Goal: Transaction & Acquisition: Purchase product/service

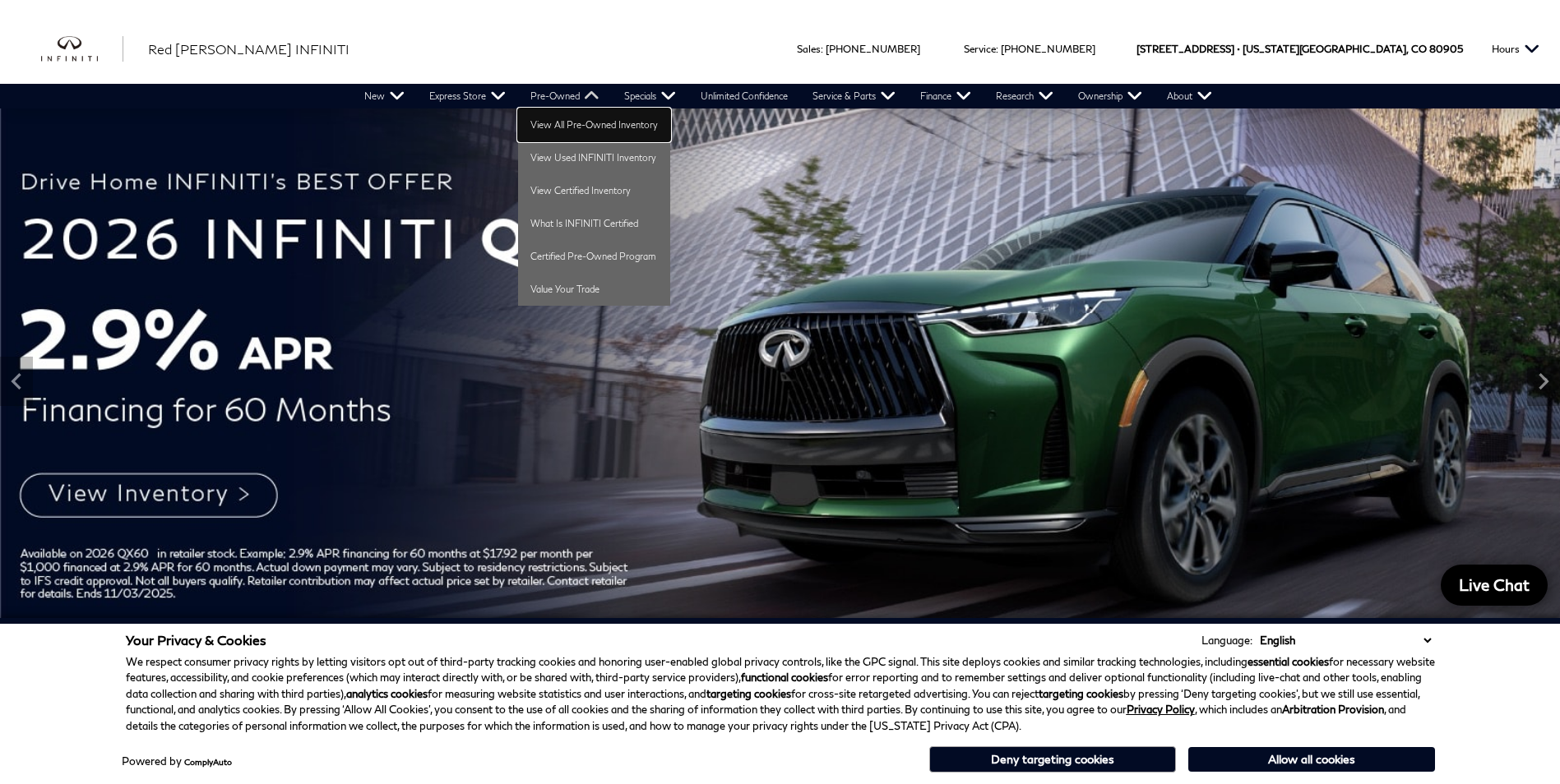
click at [567, 115] on link "View All Pre-Owned Inventory" at bounding box center [594, 125] width 152 height 33
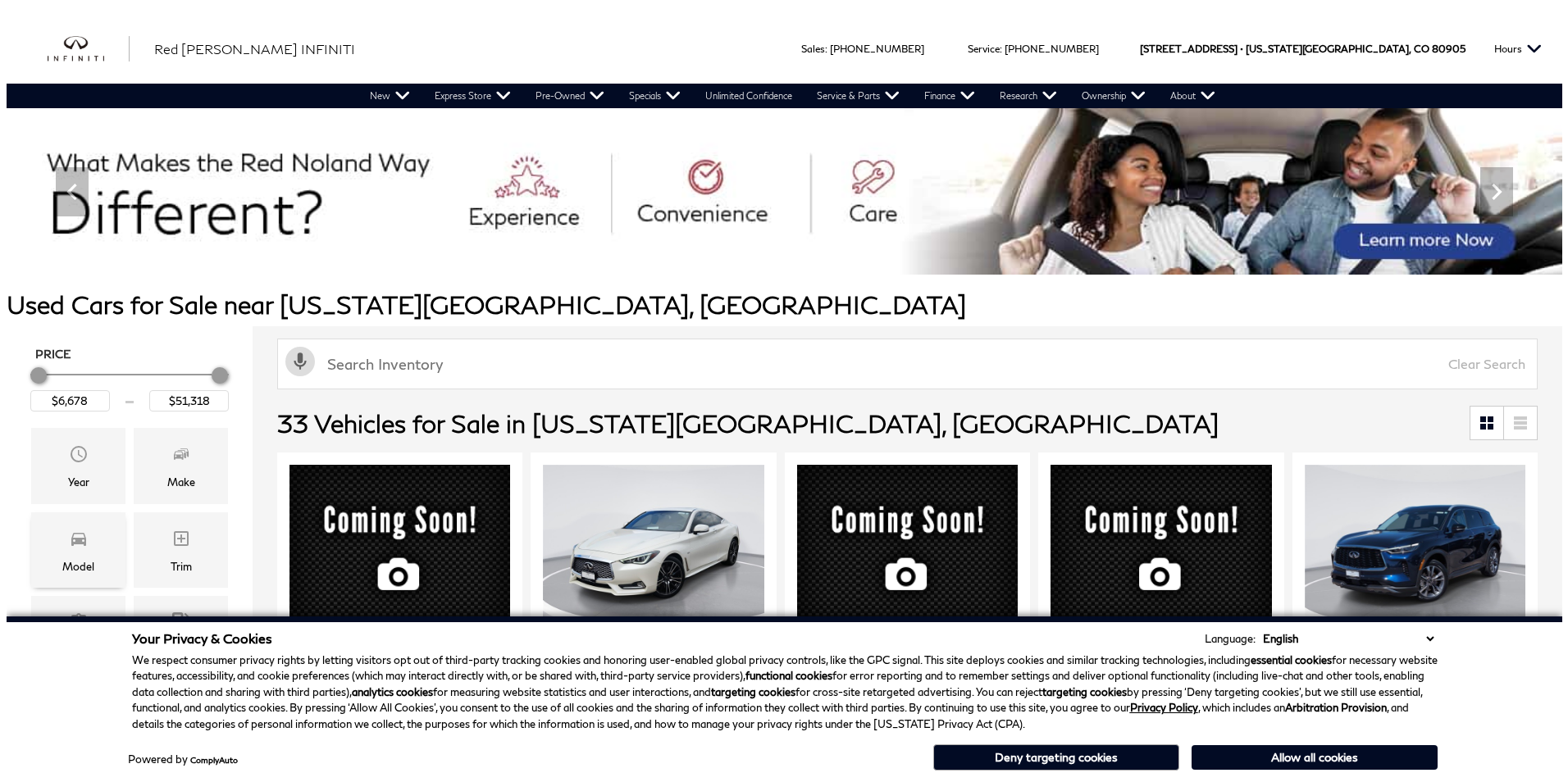
scroll to position [82, 0]
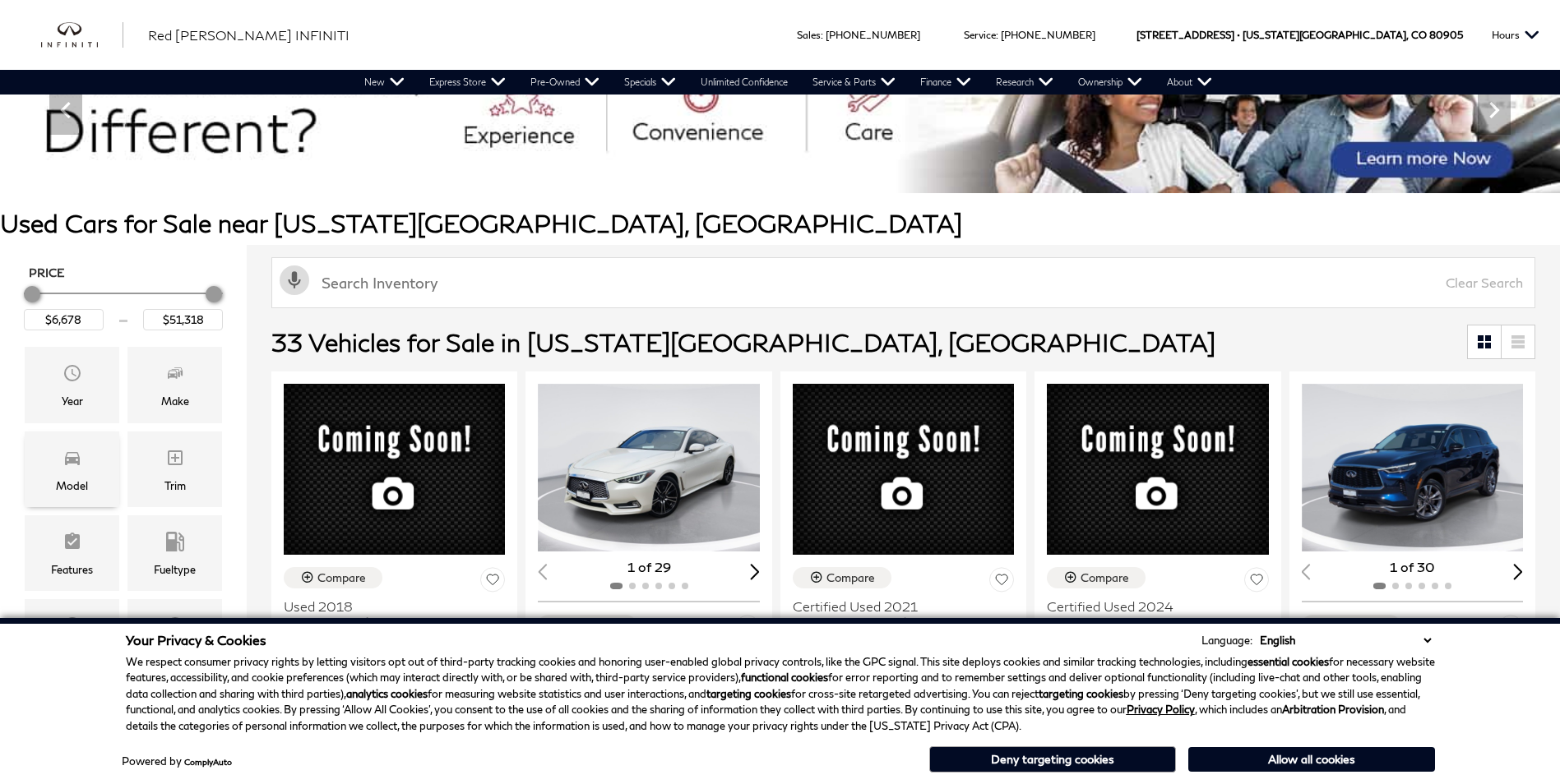
click at [75, 465] on icon "Model" at bounding box center [72, 457] width 20 height 20
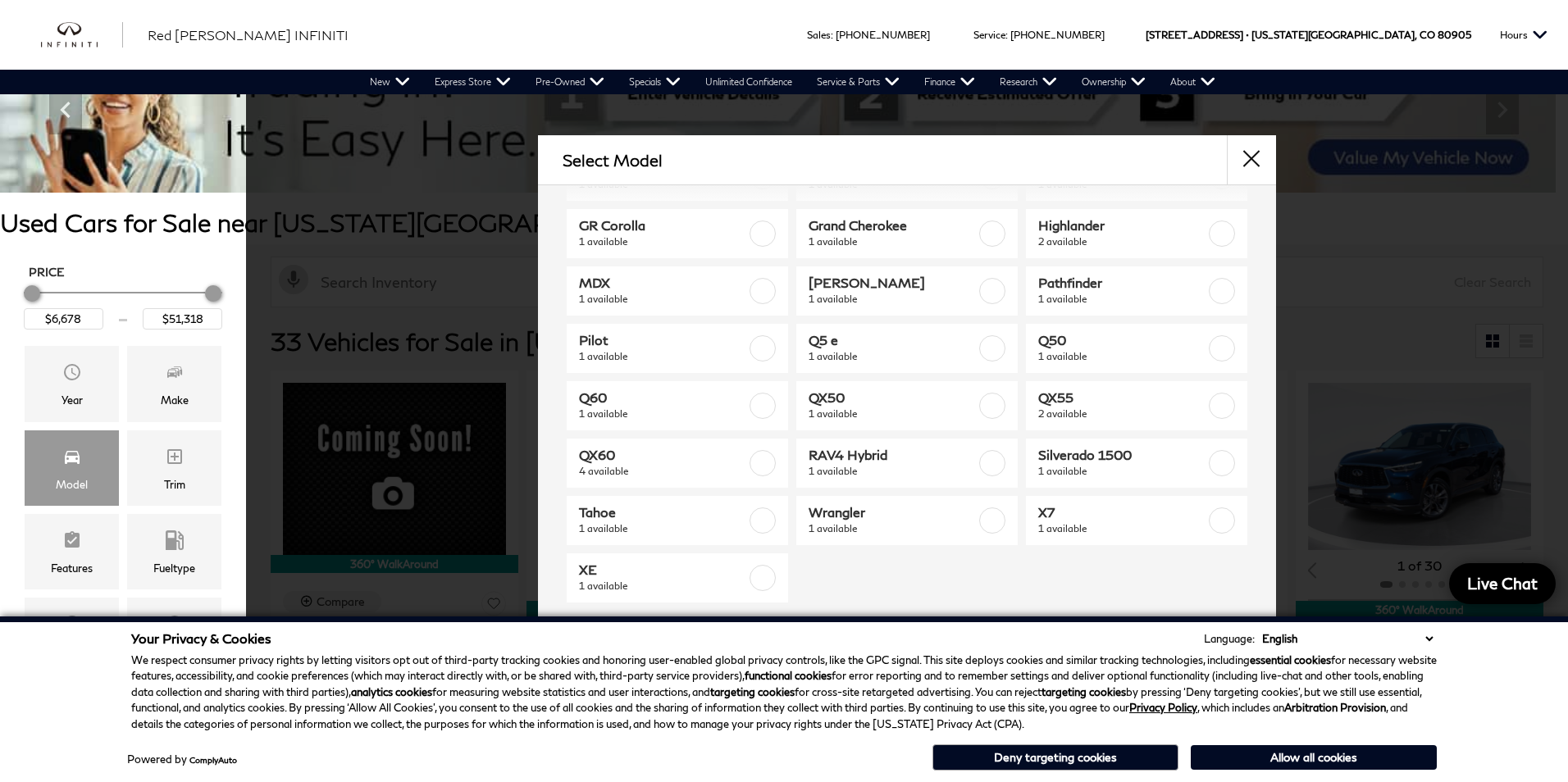
scroll to position [181, 0]
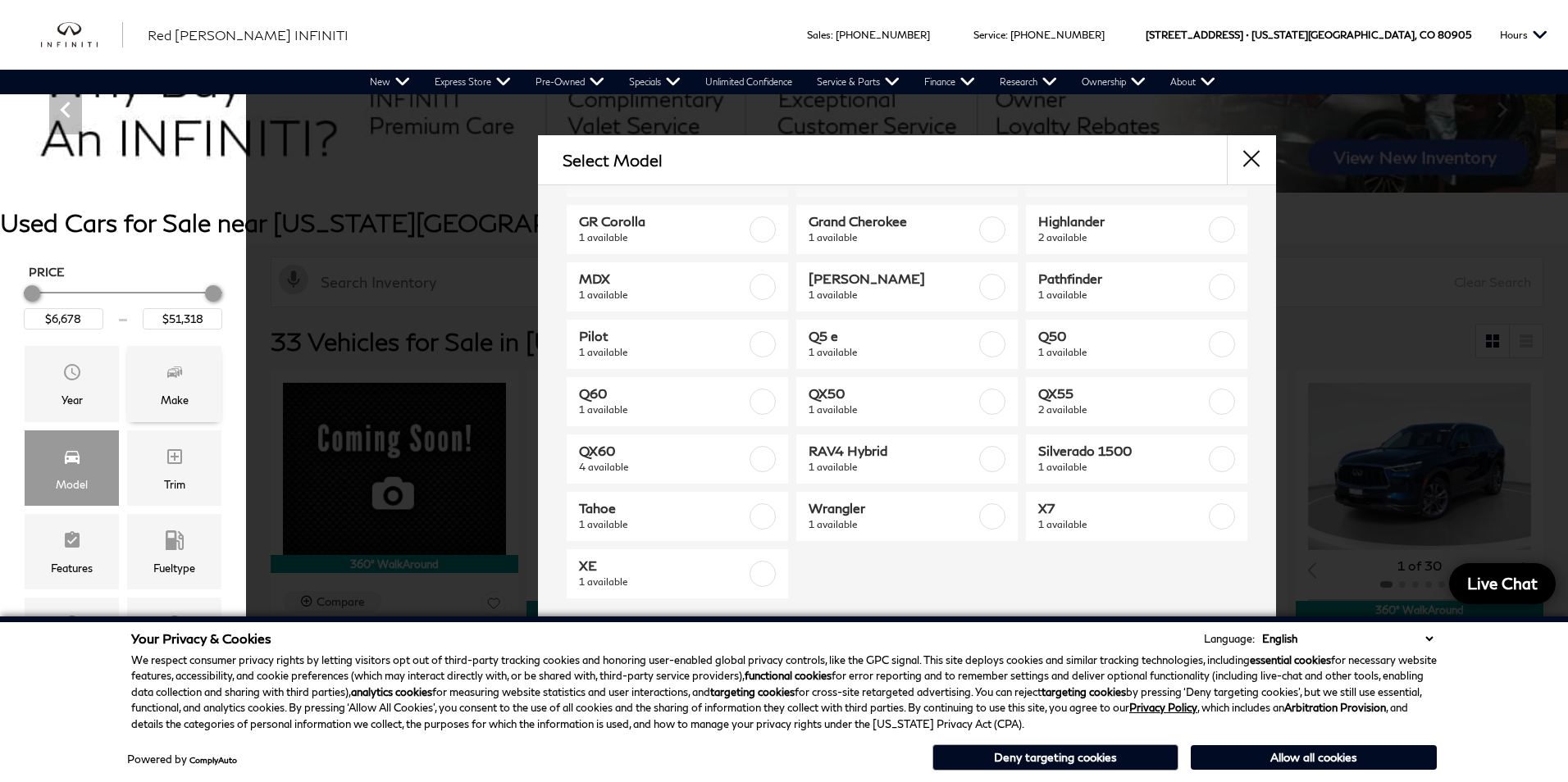
click at [169, 401] on div "Make" at bounding box center [175, 400] width 28 height 18
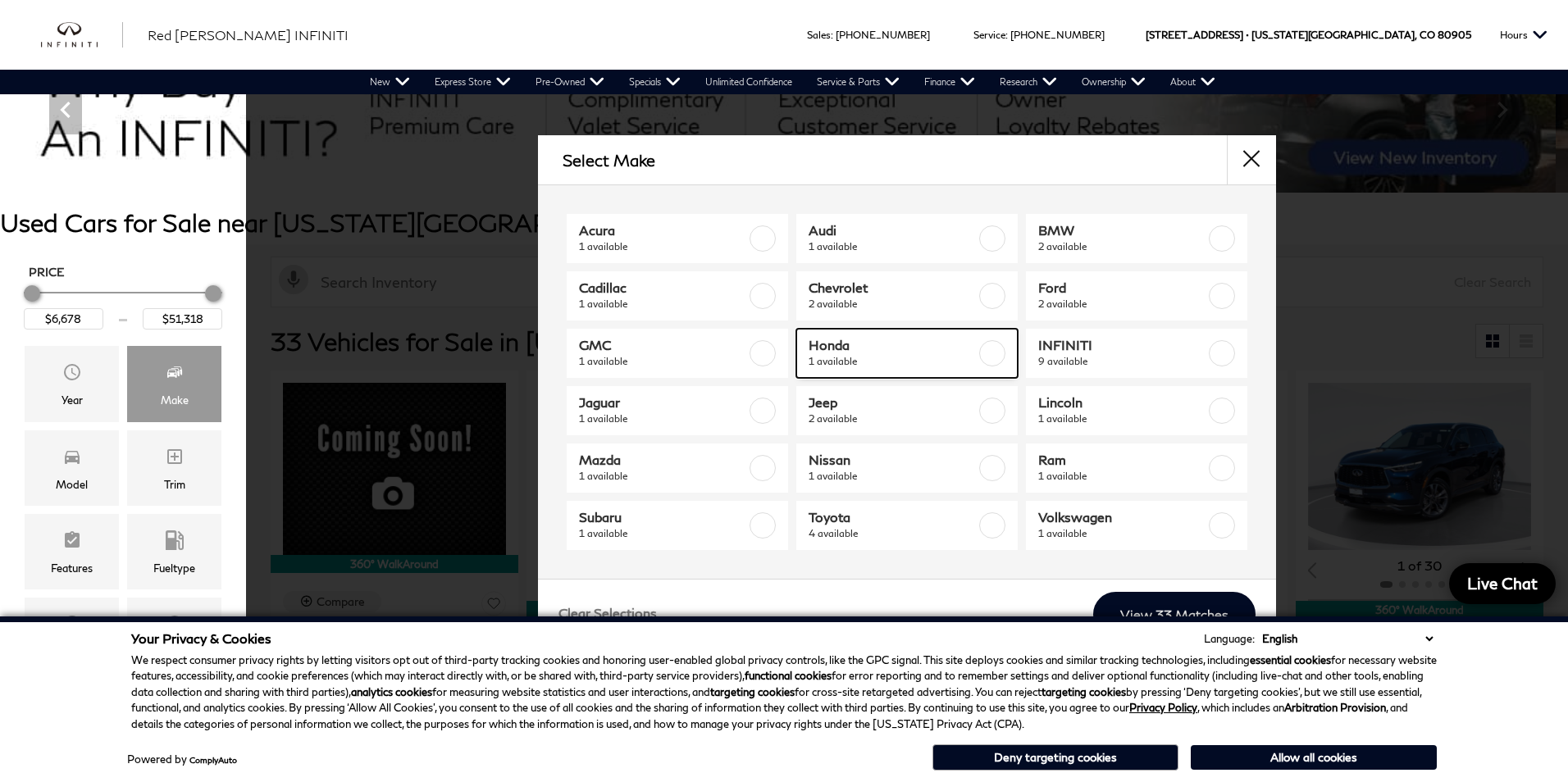
click at [886, 350] on span "Honda" at bounding box center [892, 345] width 168 height 16
type input "$20,178"
checkbox input "true"
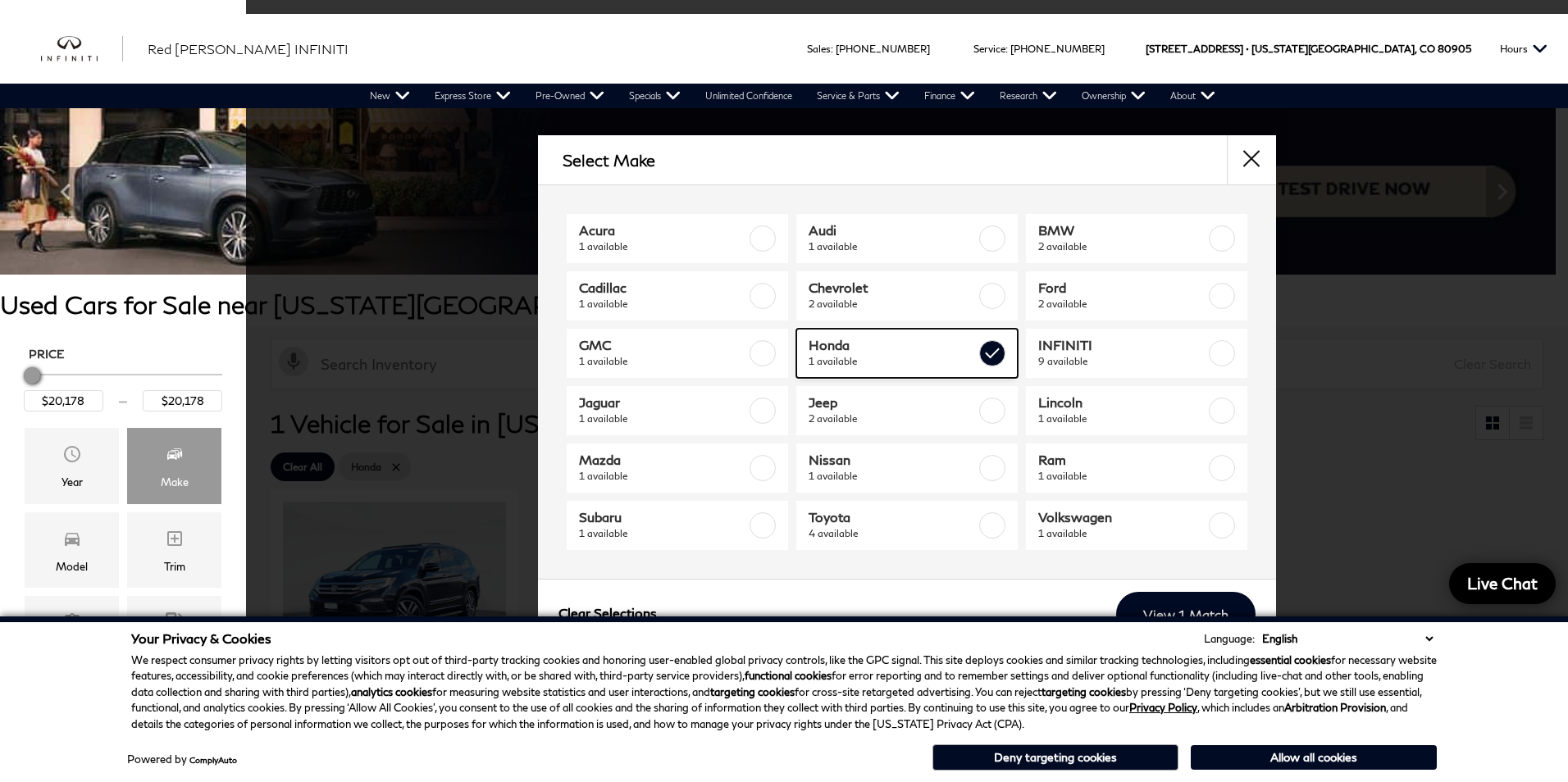
click at [970, 350] on span "Honda" at bounding box center [892, 345] width 168 height 16
type input "$6,678"
type input "$51,318"
checkbox input "false"
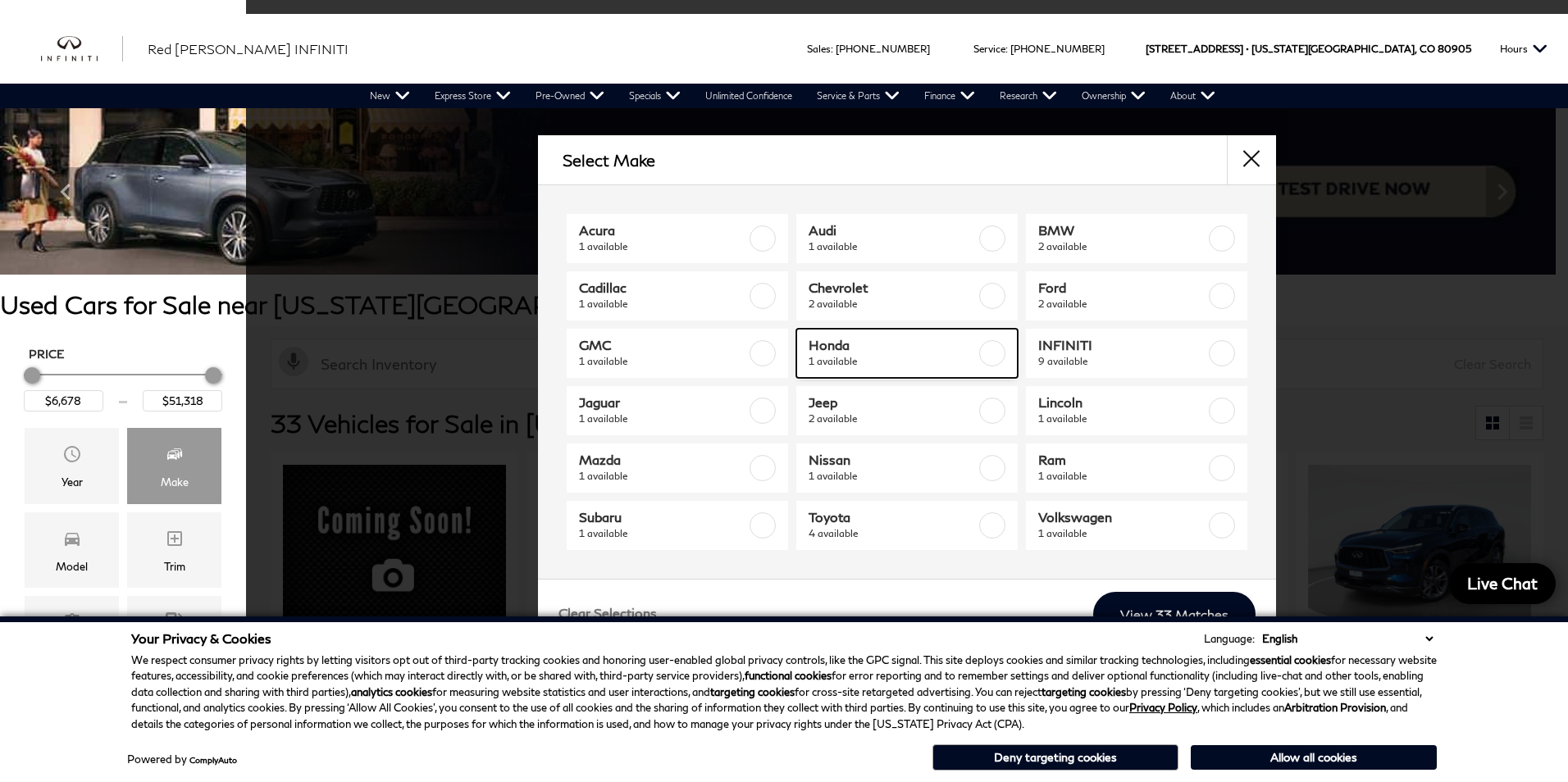
click at [924, 351] on span "Honda" at bounding box center [892, 345] width 168 height 16
type input "$20,178"
checkbox input "true"
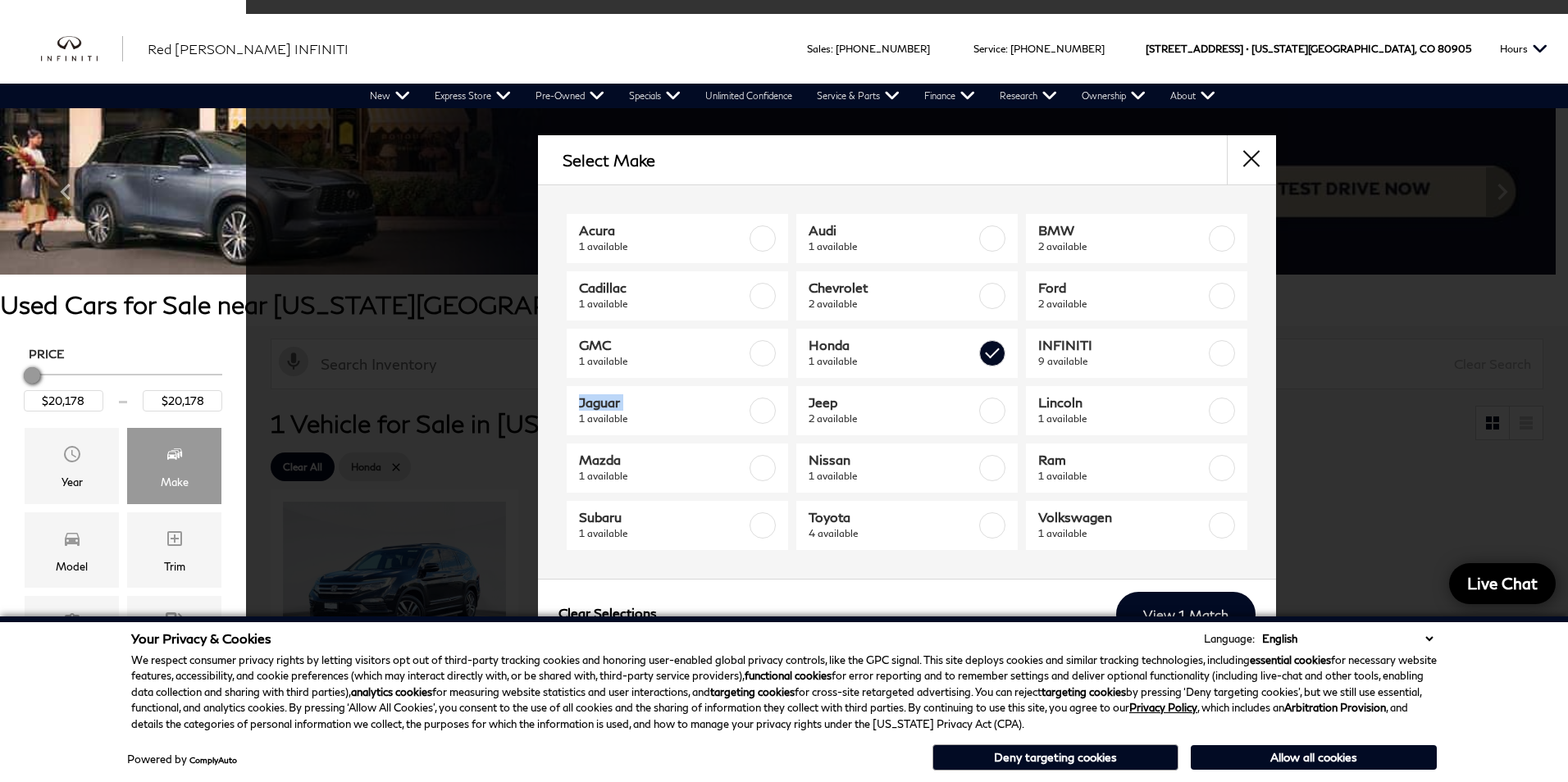
click at [434, 409] on div "Select Make Acura 1 available Audi 1 available BMW 2 available Cadillac 1 avail…" at bounding box center [907, 392] width 1322 height 514
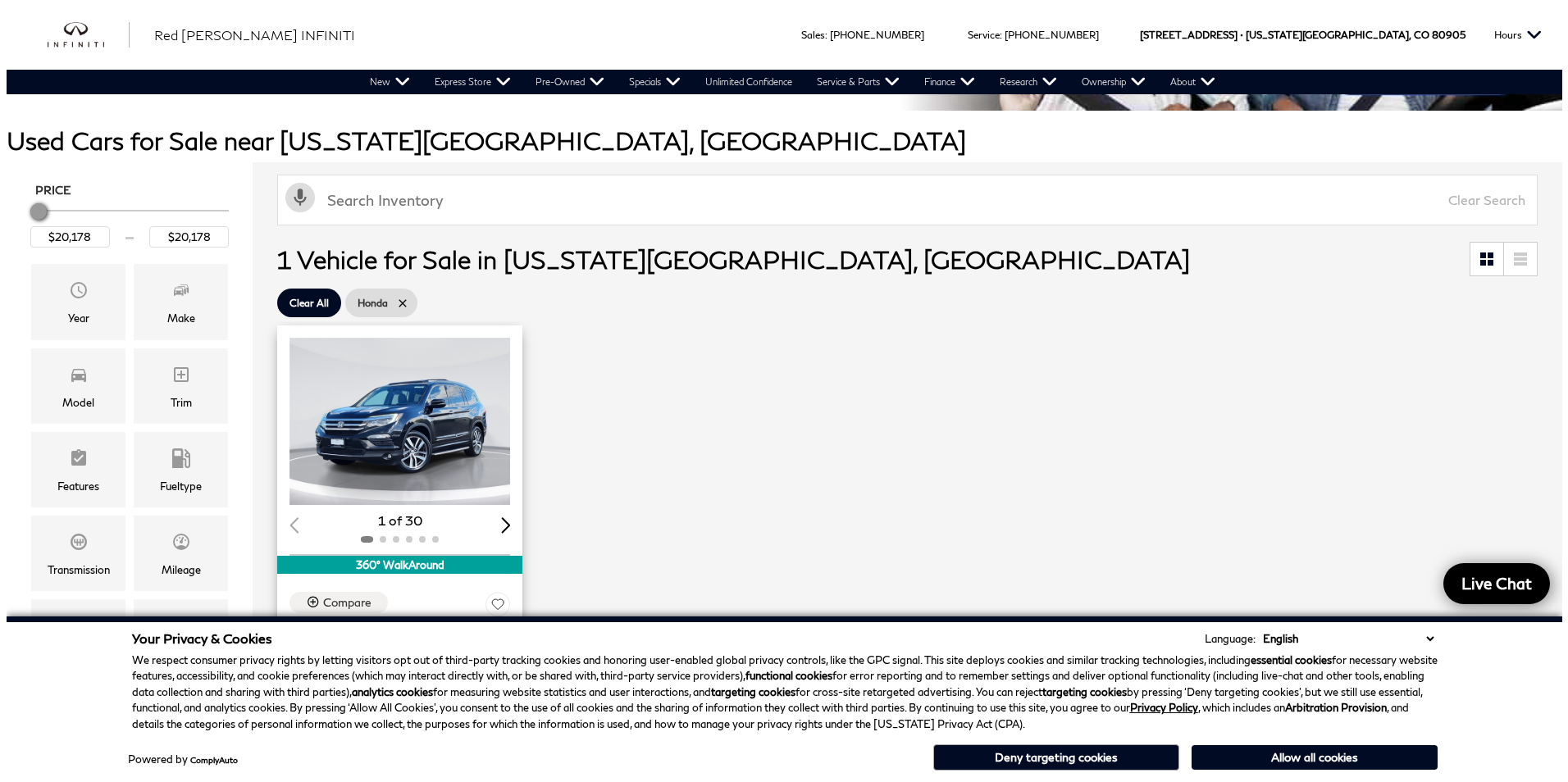
scroll to position [82, 0]
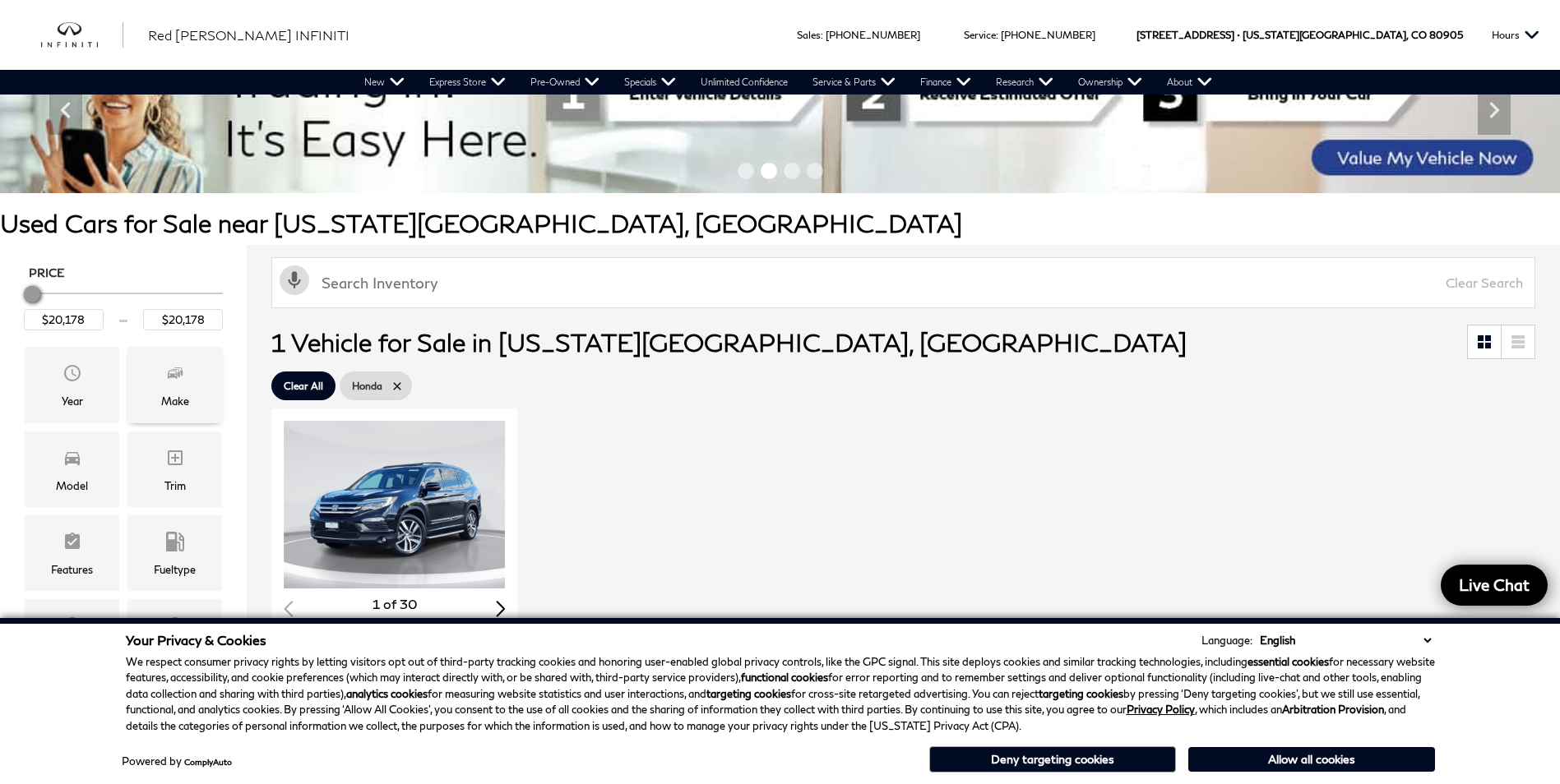
click at [183, 391] on span "Make" at bounding box center [175, 375] width 20 height 33
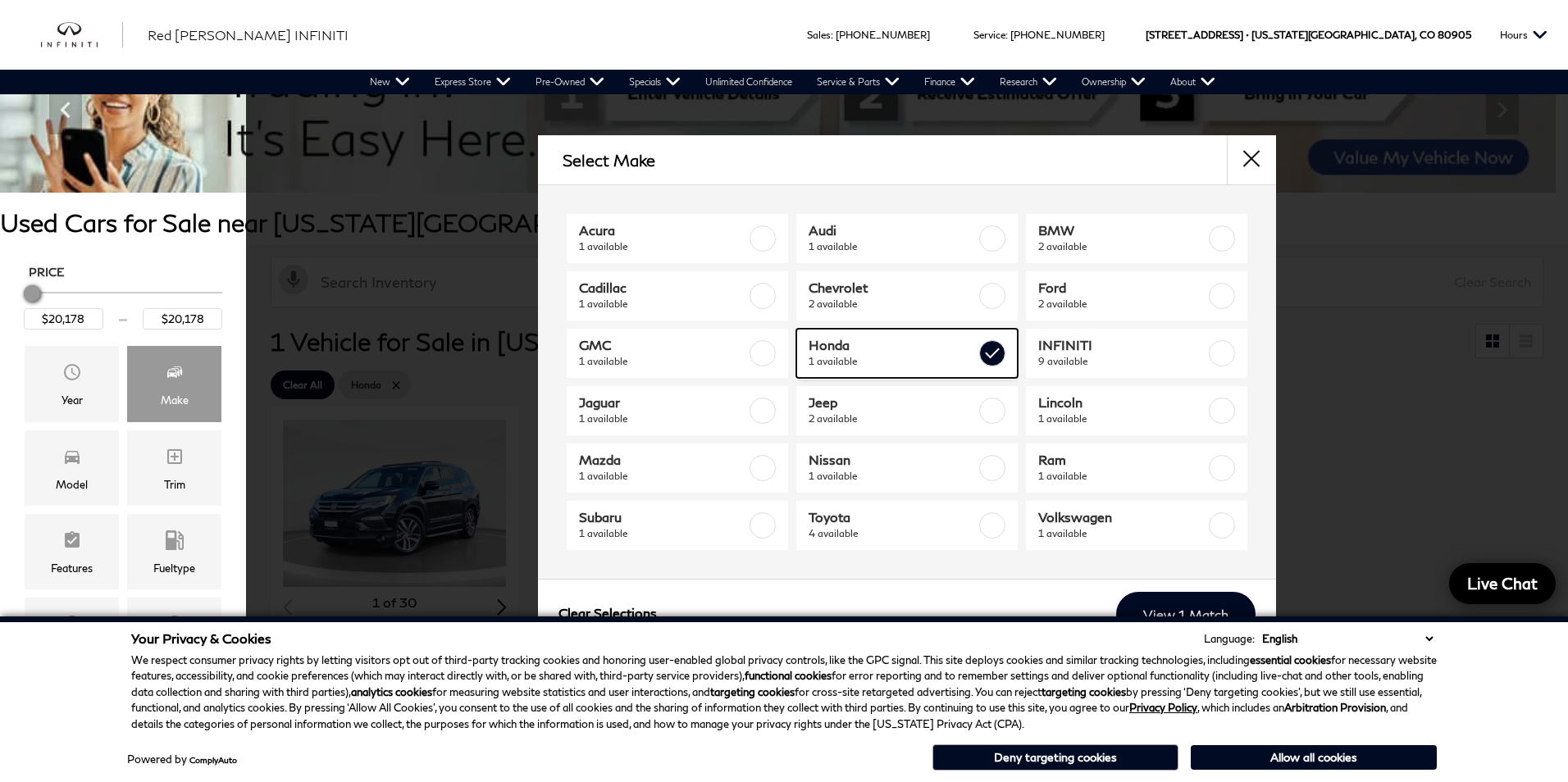
click at [986, 348] on label at bounding box center [993, 353] width 26 height 26
type input "$6,678"
type input "$51,318"
checkbox input "false"
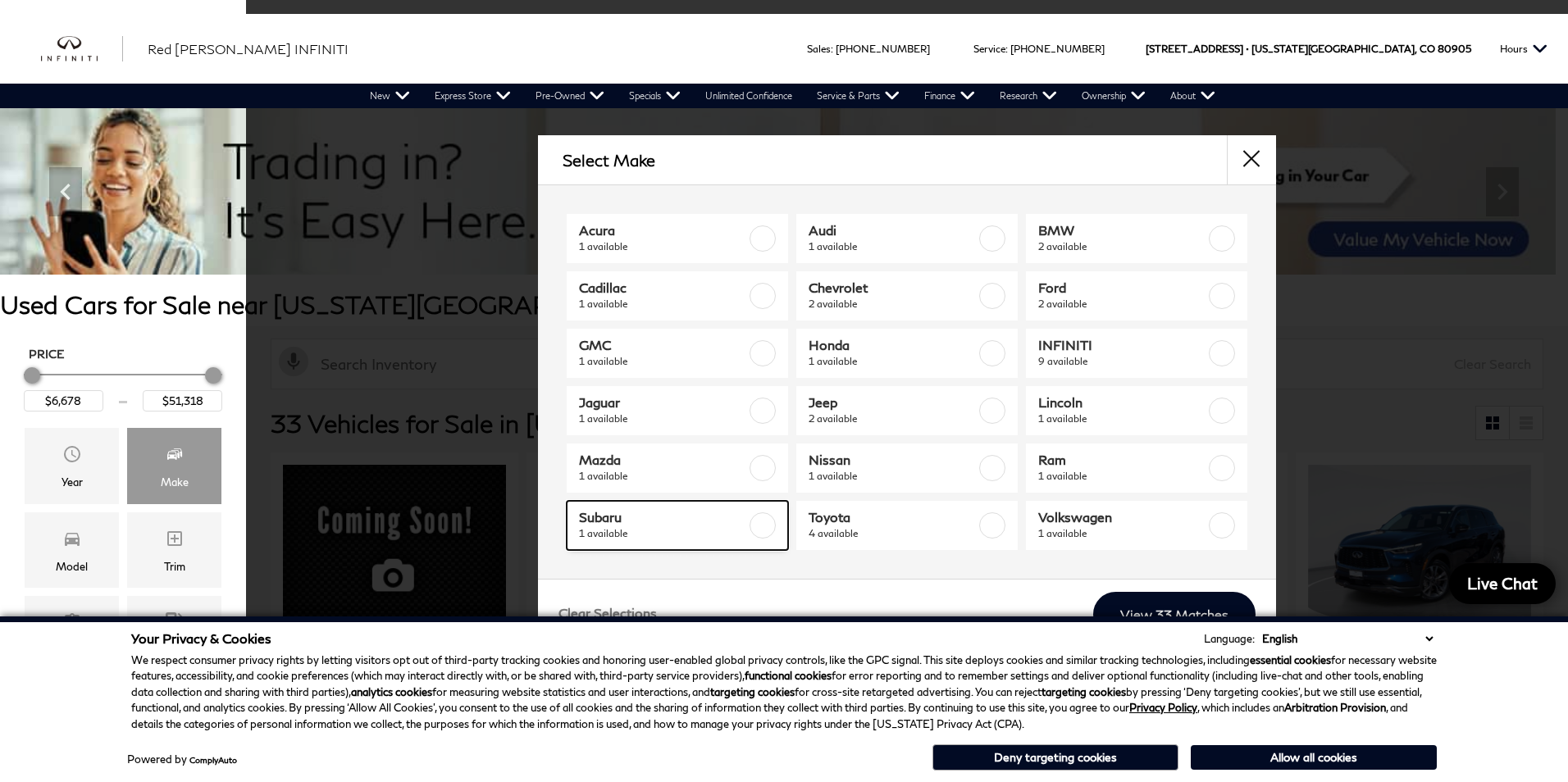
click at [761, 520] on label at bounding box center [763, 525] width 26 height 26
type input "$27,478"
checkbox input "true"
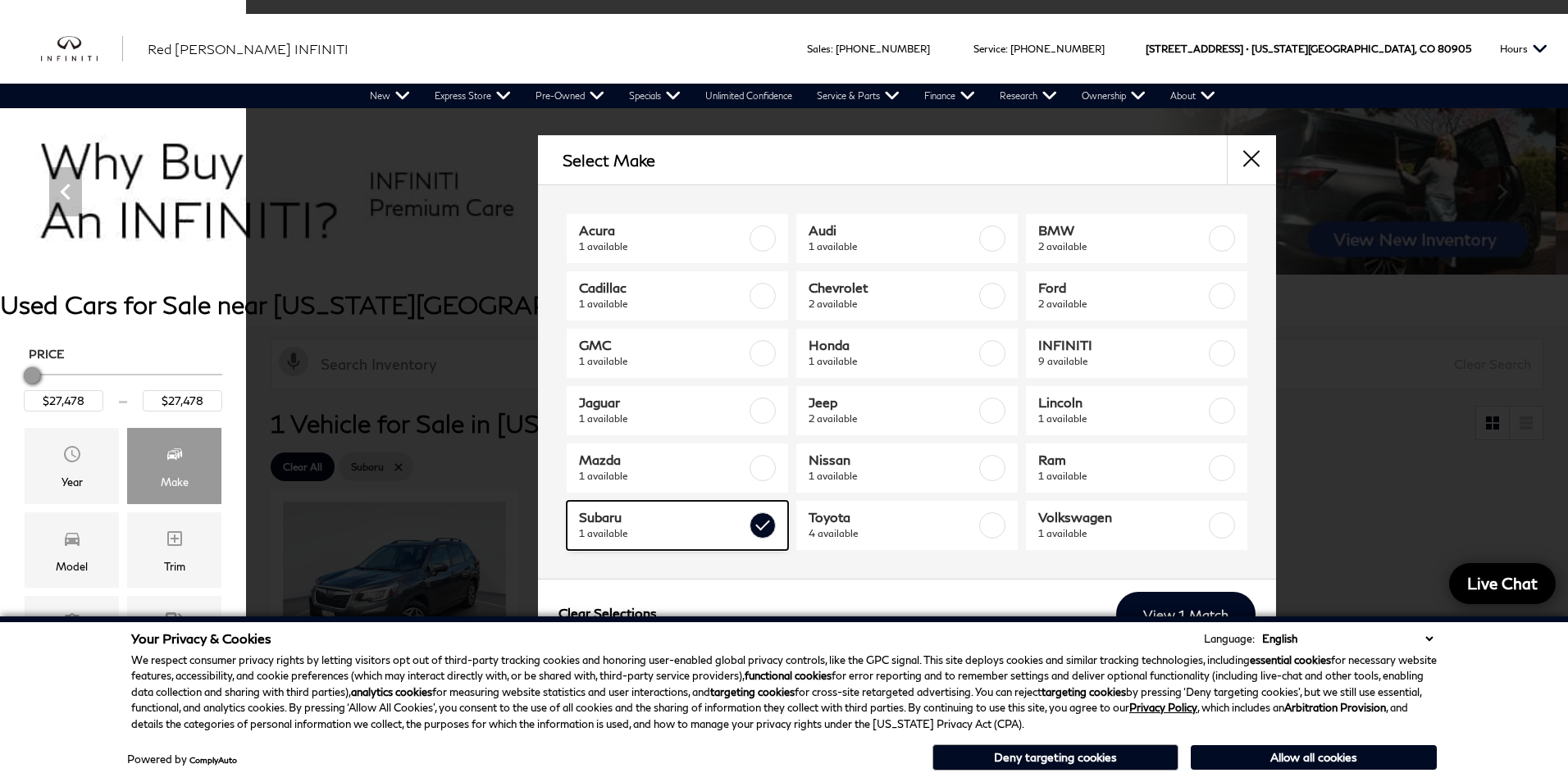
click at [767, 516] on label at bounding box center [763, 525] width 26 height 26
type input "$6,678"
type input "$51,318"
checkbox input "false"
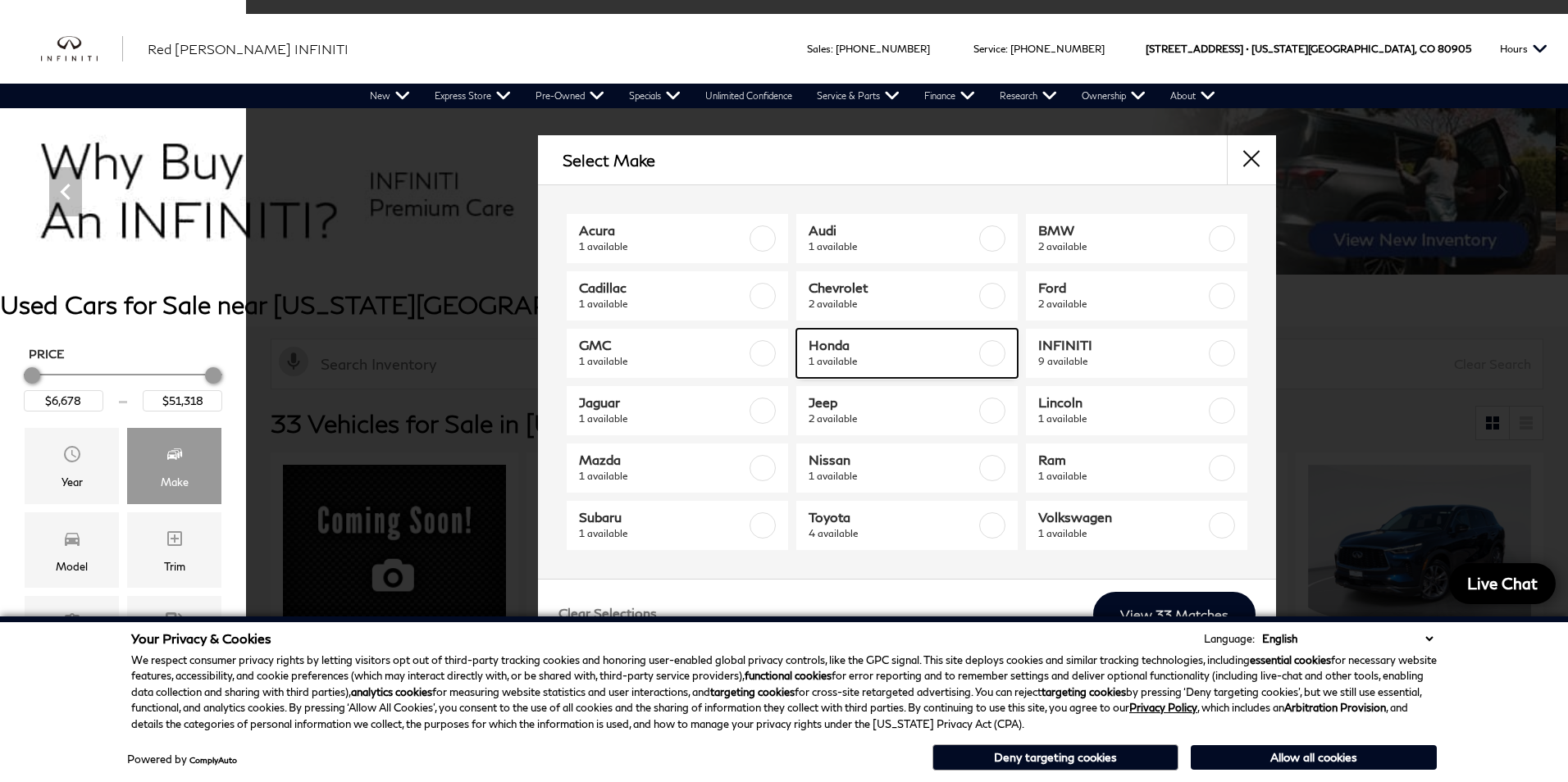
click at [942, 354] on span "1 available" at bounding box center [892, 361] width 168 height 16
type input "$20,178"
checkbox input "true"
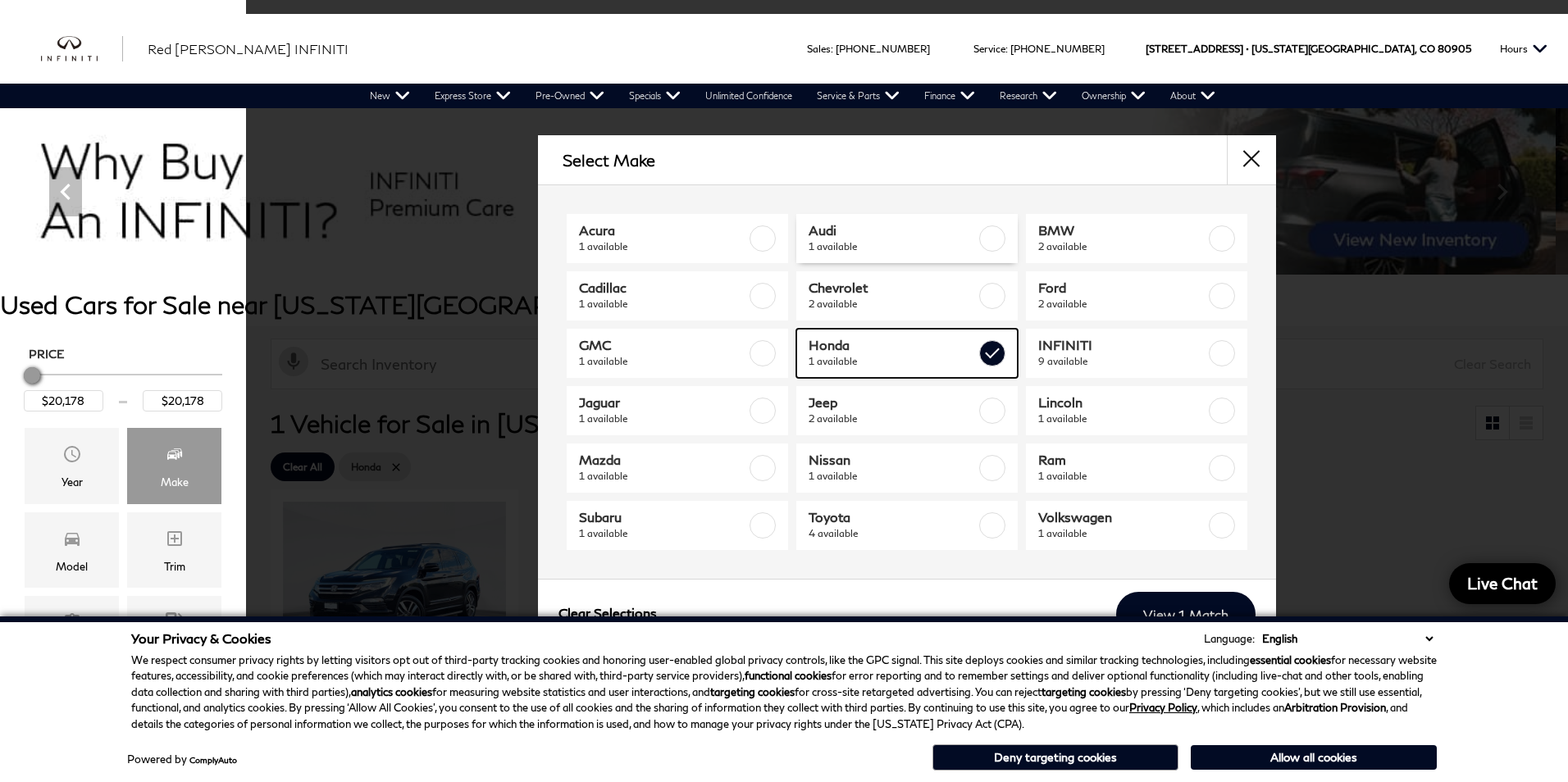
drag, startPoint x: 974, startPoint y: 351, endPoint x: 828, endPoint y: 248, distance: 178.7
click at [974, 353] on span "1 available" at bounding box center [892, 361] width 168 height 16
type input "$6,678"
type input "$51,318"
checkbox input "false"
